Goal: Information Seeking & Learning: Learn about a topic

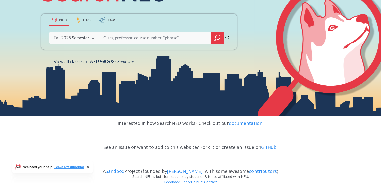
scroll to position [79, 0]
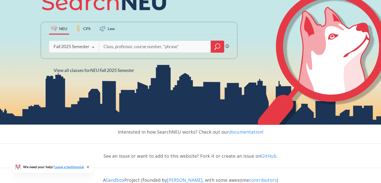
click at [126, 49] on input "search" at bounding box center [155, 46] width 104 height 11
type input "Designing Interactive Experiences"
click at [217, 47] on icon "magnifying glass" at bounding box center [218, 46] width 6 height 7
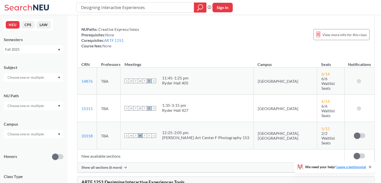
scroll to position [50, 0]
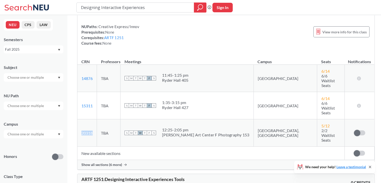
drag, startPoint x: 101, startPoint y: 114, endPoint x: 82, endPoint y: 114, distance: 18.6
click at [82, 119] on td "20318 View this section on Banner." at bounding box center [87, 132] width 20 height 27
copy link "20318"
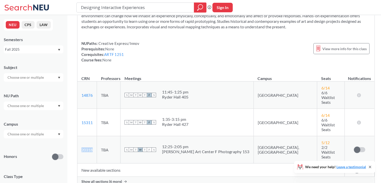
scroll to position [0, 0]
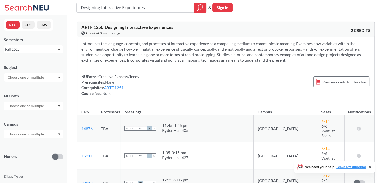
click at [150, 98] on div "Introduces the language, concepts, and processes of interactive experience as a…" at bounding box center [225, 70] width 297 height 67
drag, startPoint x: 104, startPoint y: 89, endPoint x: 135, endPoint y: 87, distance: 31.9
click at [135, 87] on div "NUPaths: Creative Express/Innov Prerequisites: None Corequisites: ARTF 1251 Cou…" at bounding box center [111, 85] width 58 height 22
click at [127, 93] on div "NUPaths: Creative Express/Innov Prerequisites: None Corequisites: ARTF 1251 Cou…" at bounding box center [111, 85] width 58 height 22
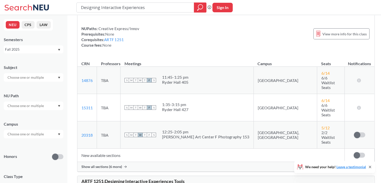
scroll to position [50, 0]
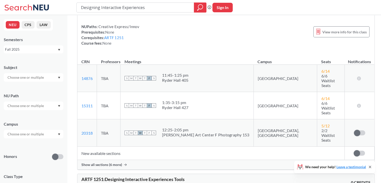
click at [224, 132] on div "Aron Art Center F Photography 153" at bounding box center [206, 134] width 88 height 5
drag, startPoint x: 175, startPoint y: 114, endPoint x: 237, endPoint y: 113, distance: 62.2
click at [237, 127] on div "S M T W T F S 12:25 - 2:05 pm Aron Art Center F Photography 153" at bounding box center [187, 132] width 125 height 11
click at [194, 147] on td "New available sections" at bounding box center [211, 153] width 268 height 13
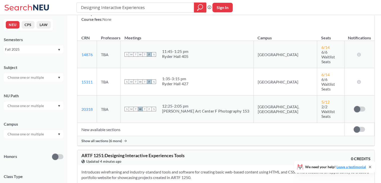
scroll to position [0, 0]
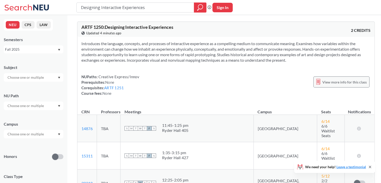
click at [323, 85] on span "View more info for this class" at bounding box center [345, 82] width 44 height 6
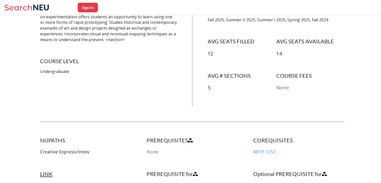
scroll to position [251, 0]
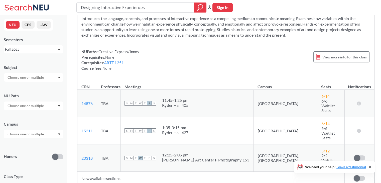
scroll to position [25, 0]
drag, startPoint x: 96, startPoint y: 140, endPoint x: 80, endPoint y: 141, distance: 15.8
click at [80, 144] on td "20318 View this section on Banner." at bounding box center [87, 157] width 20 height 27
copy link "20318"
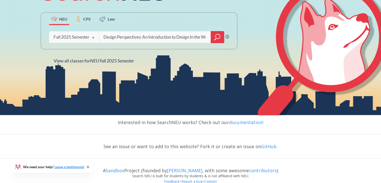
scroll to position [0, 26]
type input "Design Perspectives: An Introduction to Design In the World/Seminar"
click at [215, 35] on icon "magnifying glass" at bounding box center [218, 37] width 6 height 7
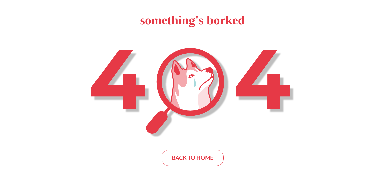
click at [198, 147] on div "something's borked BACK TO HOME" at bounding box center [192, 91] width 385 height 183
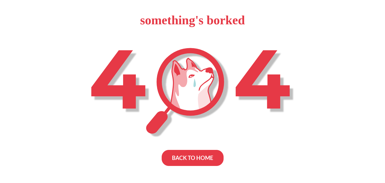
click at [190, 159] on div "BACK TO HOME" at bounding box center [193, 158] width 62 height 16
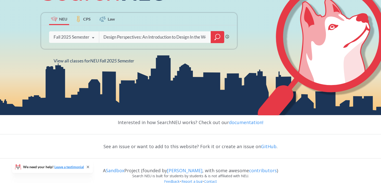
scroll to position [0, 26]
type input "Design Perspectives: An Introduction to Design In the World/Seminar"
click at [218, 39] on icon "magnifying glass" at bounding box center [218, 36] width 5 height 5
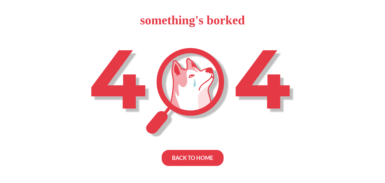
click at [190, 156] on div "BACK TO HOME" at bounding box center [193, 158] width 62 height 16
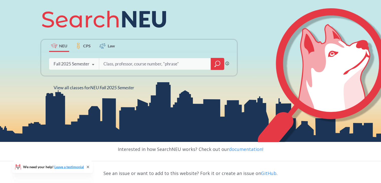
scroll to position [75, 0]
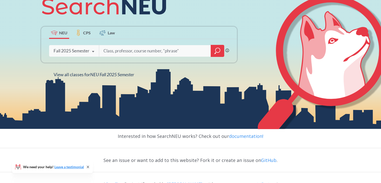
click at [131, 51] on input "search" at bounding box center [155, 51] width 104 height 11
drag, startPoint x: 114, startPoint y: 51, endPoint x: 218, endPoint y: 52, distance: 103.8
click at [218, 52] on div "Design Perspectives: An Introduction to Design In the World/Seminar" at bounding box center [161, 51] width 125 height 12
type input "Design Perspectives"
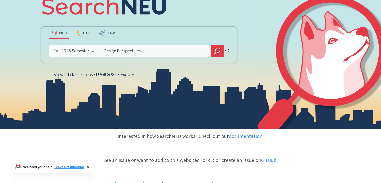
scroll to position [0, 0]
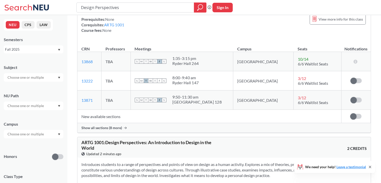
scroll to position [50, 0]
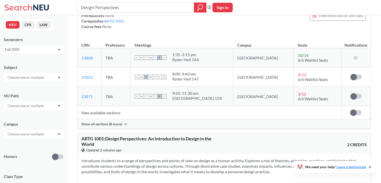
click at [115, 114] on td "New available sections" at bounding box center [209, 112] width 264 height 13
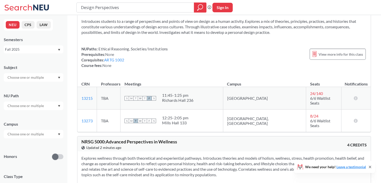
scroll to position [176, 0]
